Goal: Information Seeking & Learning: Find specific page/section

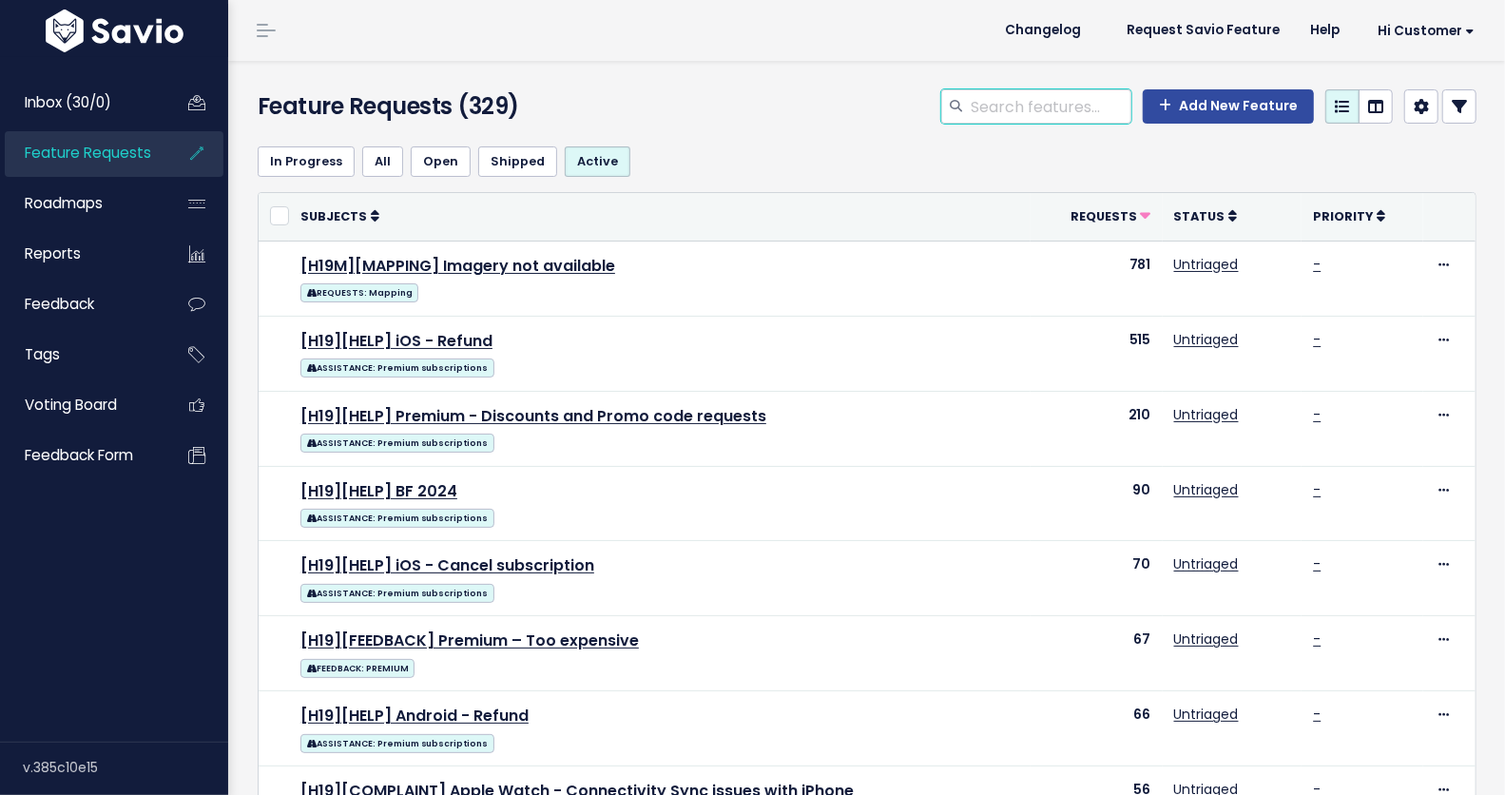
click at [994, 99] on input "search" at bounding box center [1049, 106] width 163 height 34
type input "voucher"
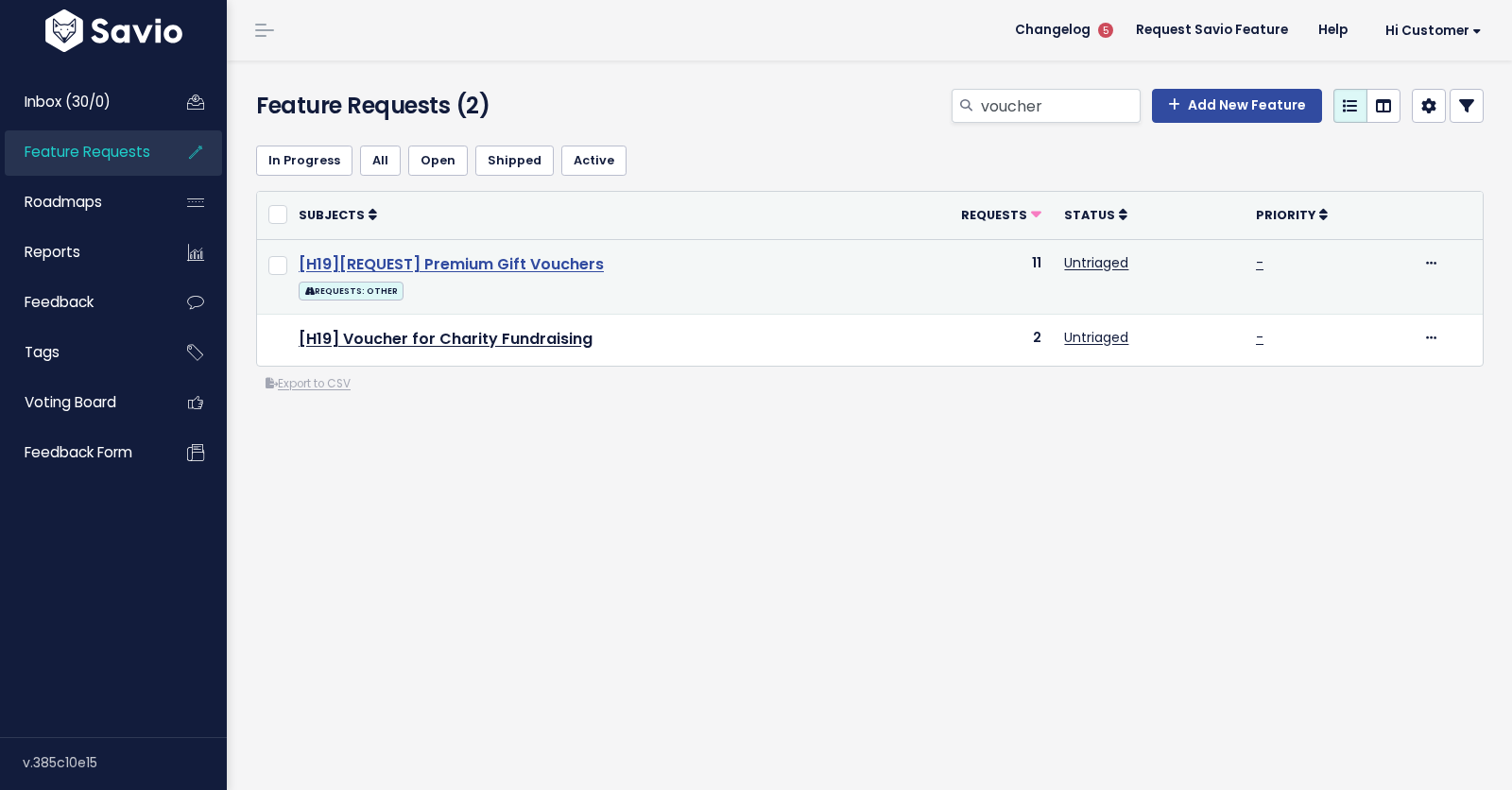
click at [425, 262] on link "[H19][REQUEST] Premium Gift Vouchers" at bounding box center [450, 264] width 305 height 22
